Goal: Information Seeking & Learning: Find contact information

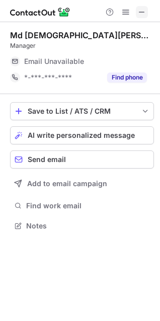
scroll to position [222, 160]
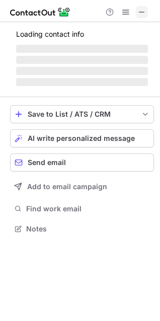
click at [147, 11] on button at bounding box center [142, 12] width 12 height 12
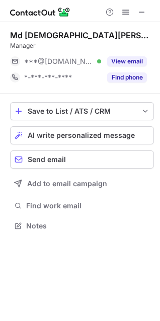
scroll to position [219, 160]
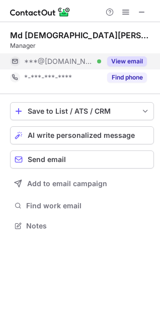
click at [134, 63] on button "View email" at bounding box center [127, 61] width 40 height 10
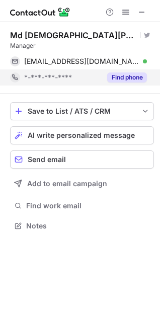
click at [127, 76] on button "Find phone" at bounding box center [127, 78] width 40 height 10
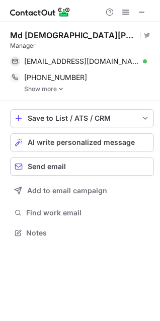
scroll to position [226, 160]
click at [43, 90] on link "Show more" at bounding box center [89, 89] width 130 height 7
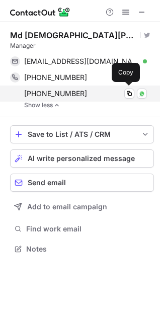
scroll to position [242, 160]
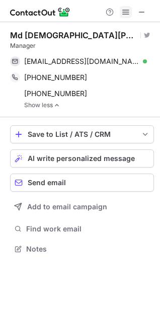
click at [128, 16] on span at bounding box center [126, 12] width 8 height 8
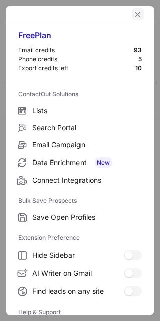
click at [134, 14] on span "left-button" at bounding box center [138, 14] width 8 height 8
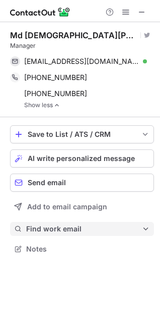
click at [144, 230] on span at bounding box center [146, 229] width 8 height 8
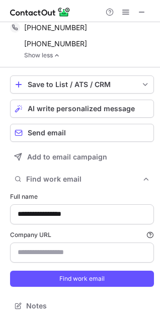
scroll to position [0, 0]
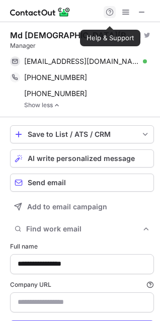
click at [110, 16] on span at bounding box center [110, 12] width 8 height 8
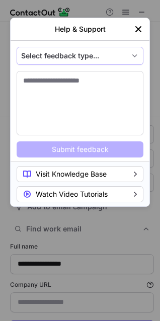
click at [99, 54] on div "Select feedback type..." at bounding box center [73, 56] width 105 height 8
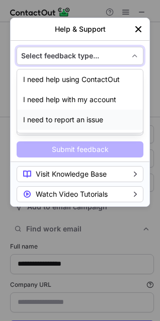
click at [78, 119] on div "I need to report an issue" at bounding box center [80, 120] width 126 height 20
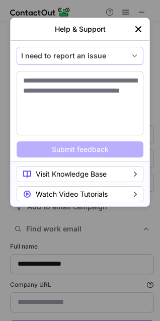
click at [134, 52] on span "feedback-type" at bounding box center [135, 56] width 8 height 8
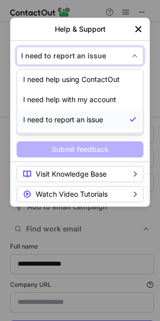
click at [137, 30] on img "left-button" at bounding box center [138, 29] width 10 height 10
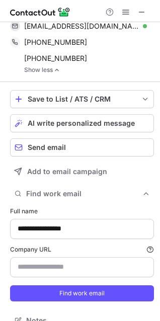
scroll to position [50, 0]
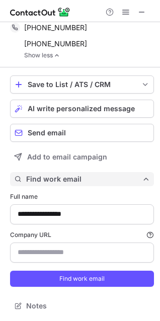
click at [123, 179] on span "Find work email" at bounding box center [84, 179] width 116 height 9
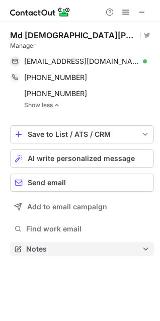
click at [53, 243] on button "Notes" at bounding box center [82, 249] width 144 height 14
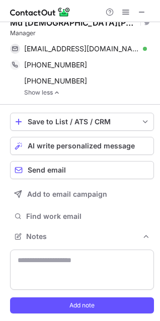
scroll to position [19, 0]
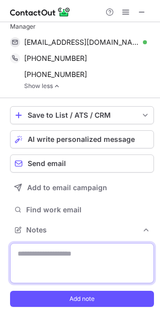
click at [83, 263] on textarea at bounding box center [82, 263] width 144 height 40
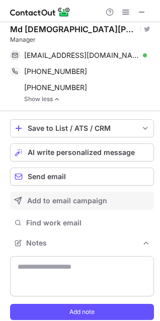
scroll to position [0, 0]
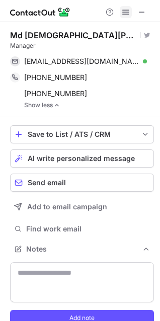
click at [128, 11] on span at bounding box center [126, 12] width 8 height 8
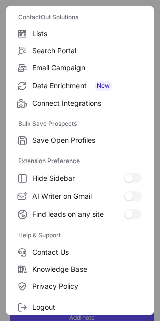
scroll to position [98, 0]
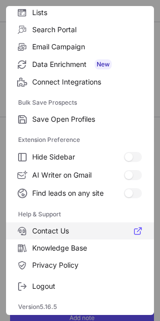
click at [134, 230] on span at bounding box center [138, 231] width 8 height 8
